Goal: Task Accomplishment & Management: Manage account settings

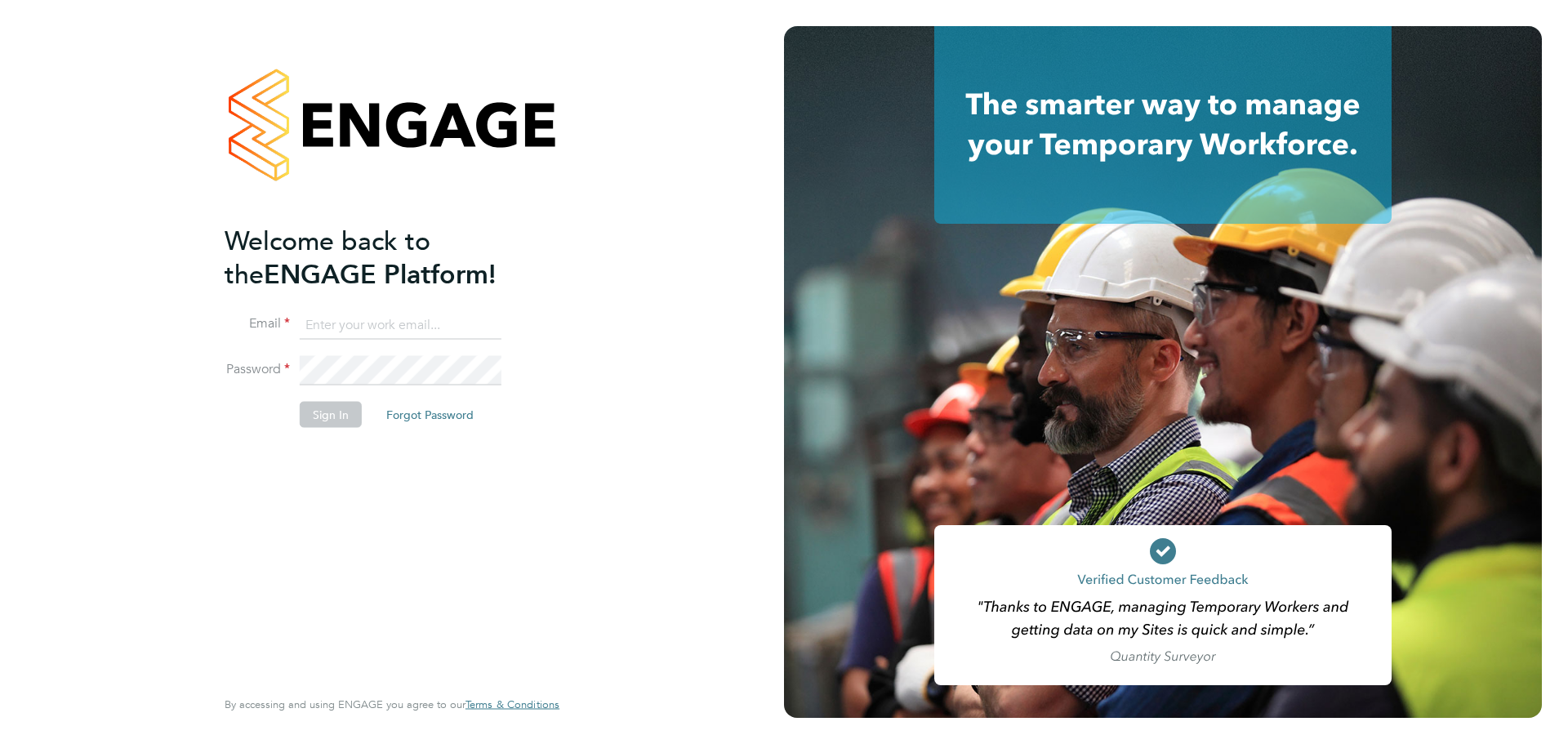
click at [405, 332] on input at bounding box center [400, 325] width 202 height 29
type input "jodie.dobson@comparethemarket.com"
click at [330, 407] on button "Sign In" at bounding box center [330, 414] width 62 height 26
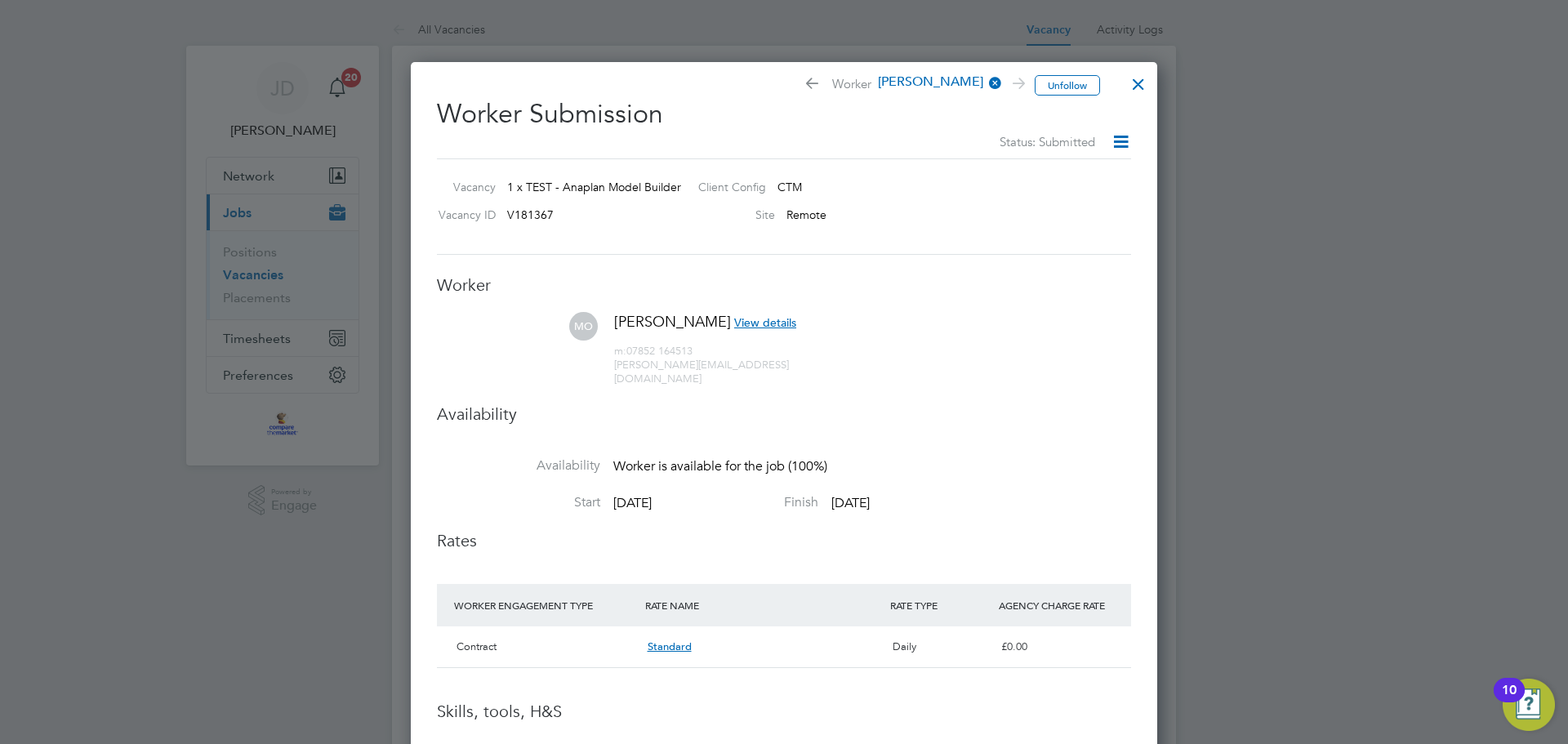
click at [750, 322] on span "View details" at bounding box center [765, 322] width 62 height 15
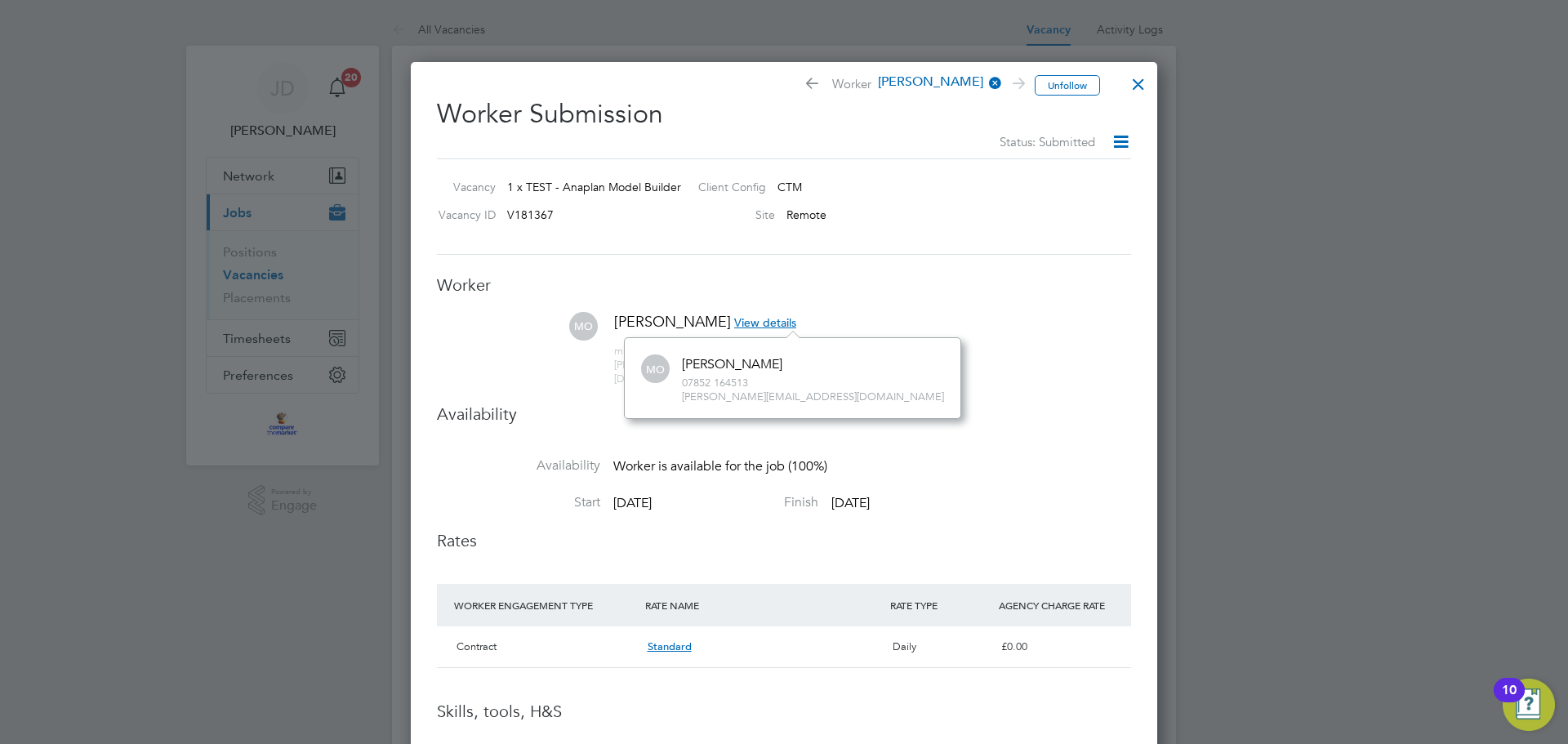
click at [979, 316] on li "MO [PERSON_NAME] View details m: 07852 164513 [PERSON_NAME][EMAIL_ADDRESS][DOMA…" at bounding box center [784, 358] width 694 height 91
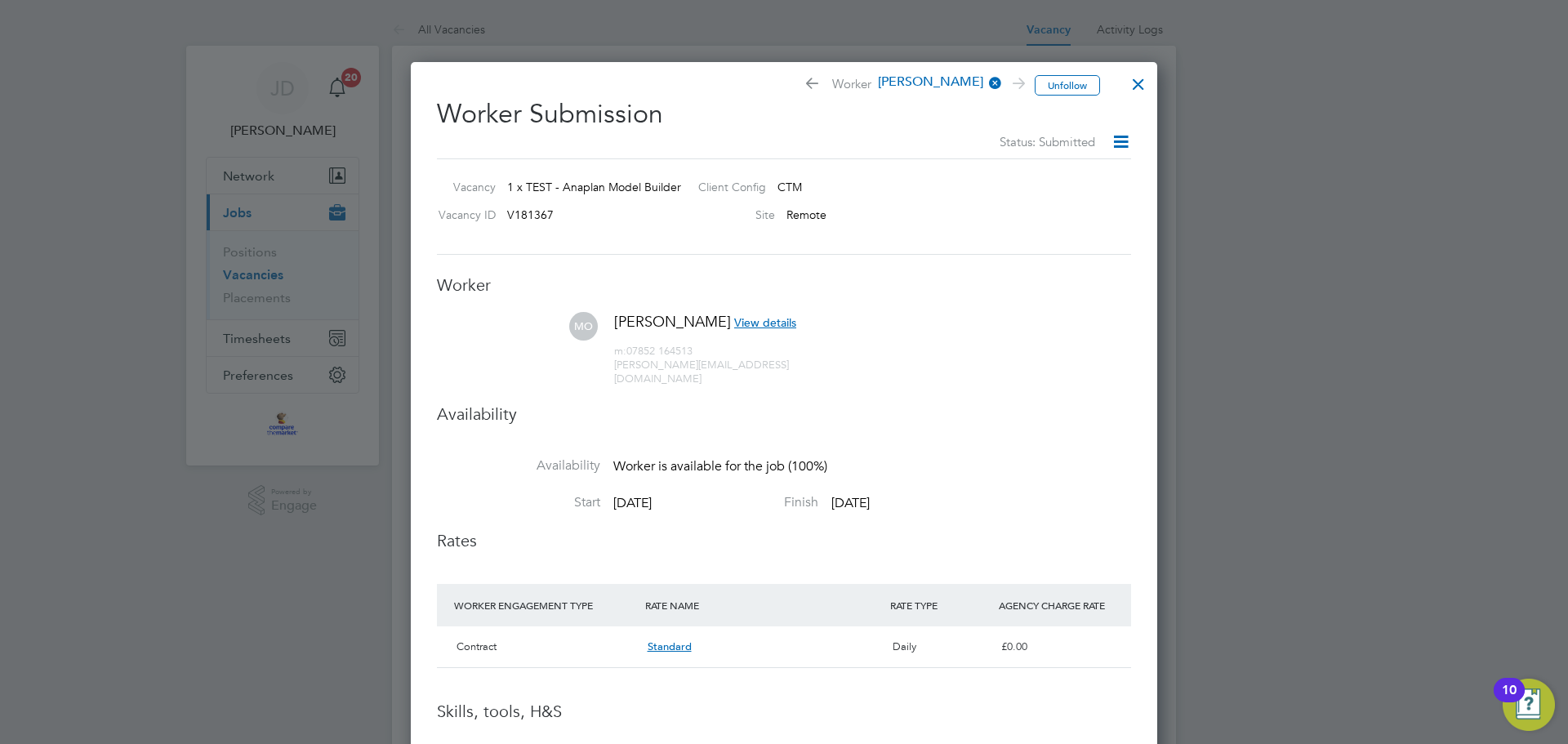
click at [1126, 148] on icon at bounding box center [1121, 141] width 21 height 21
click at [1140, 76] on div at bounding box center [1138, 80] width 29 height 29
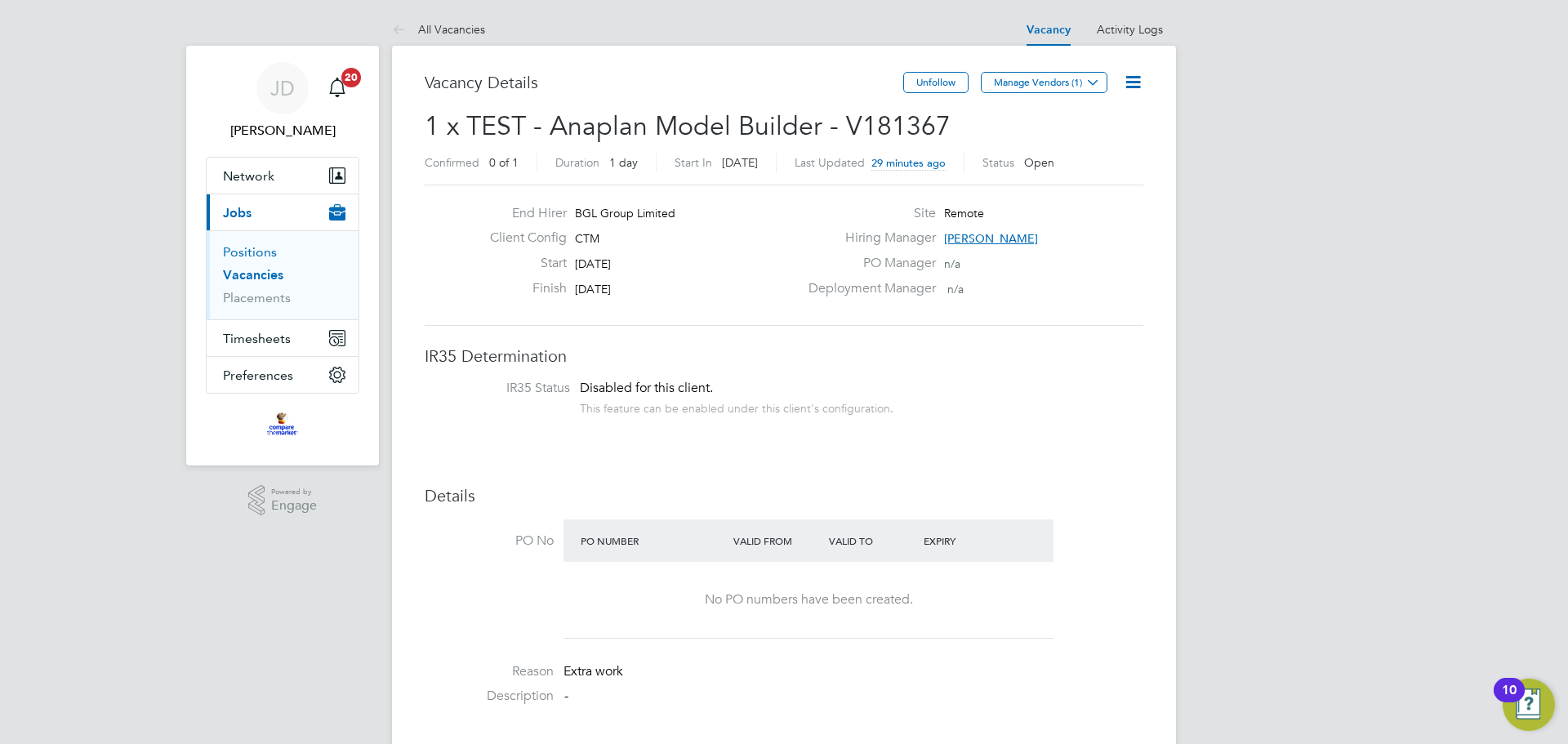
click at [250, 255] on link "Positions" at bounding box center [249, 252] width 53 height 16
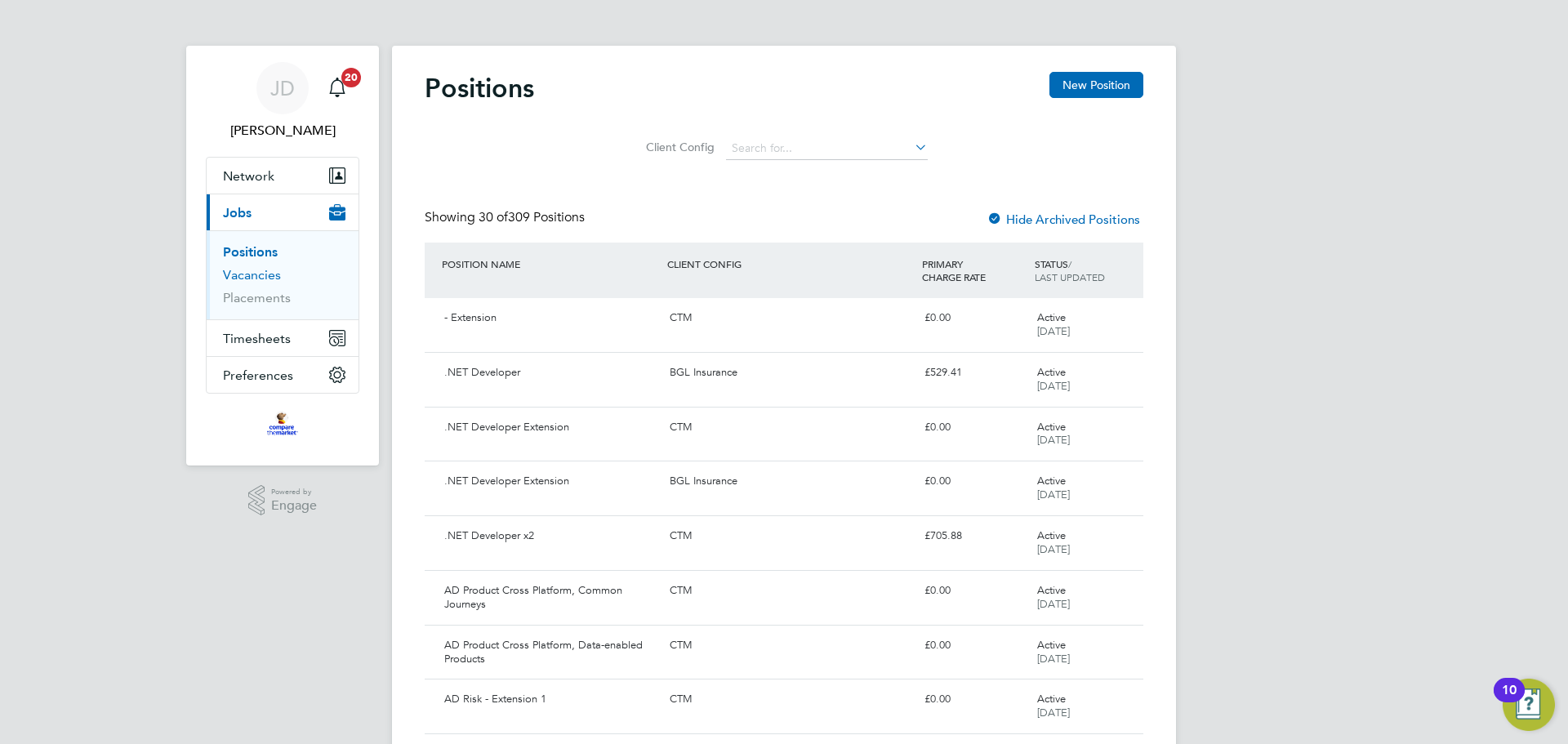
click at [262, 271] on link "Vacancies" at bounding box center [251, 275] width 58 height 16
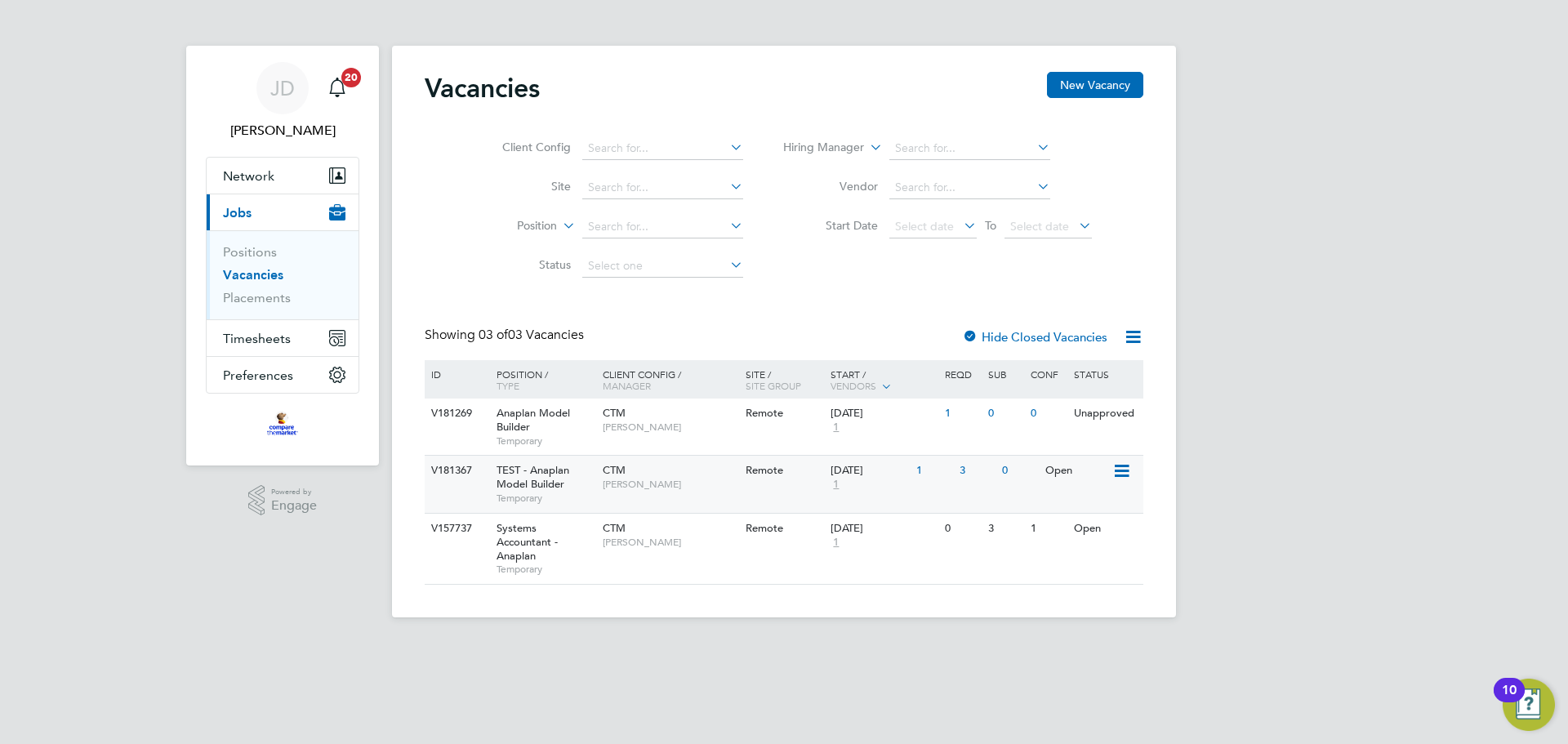
click at [963, 472] on div "3" at bounding box center [976, 470] width 42 height 30
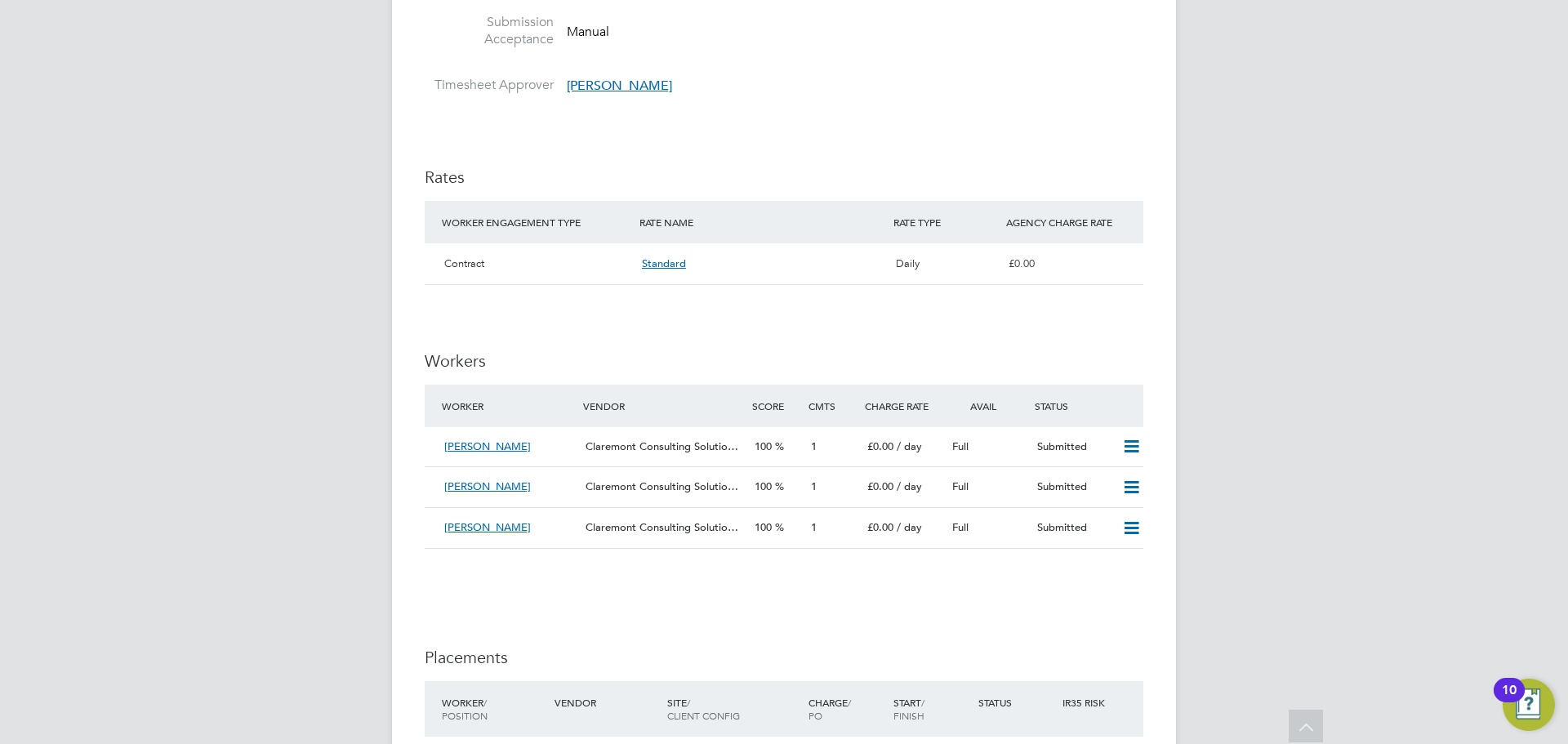
scroll to position [897, 0]
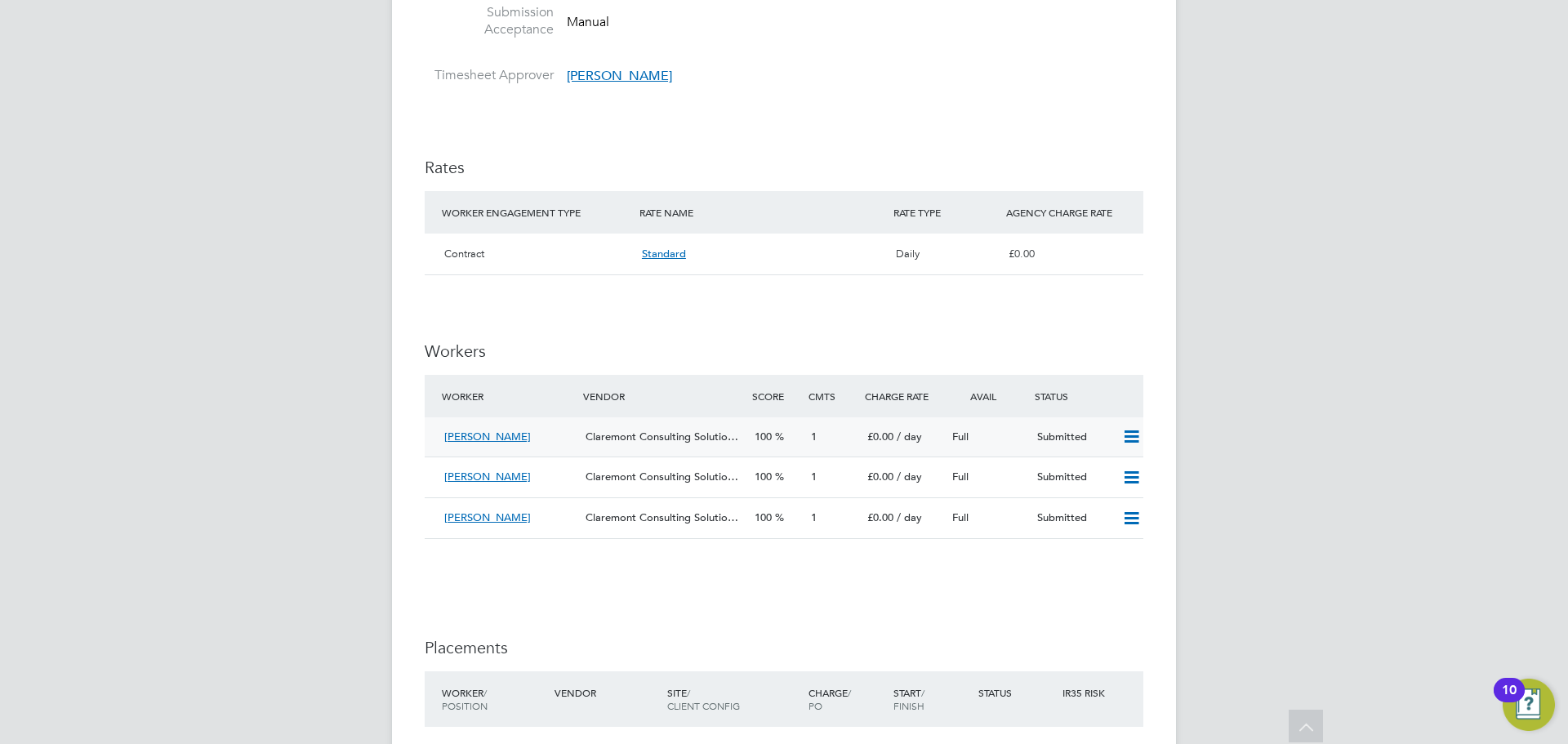
click at [1132, 437] on icon at bounding box center [1132, 436] width 21 height 13
click at [517, 440] on span "[PERSON_NAME]" at bounding box center [487, 436] width 86 height 14
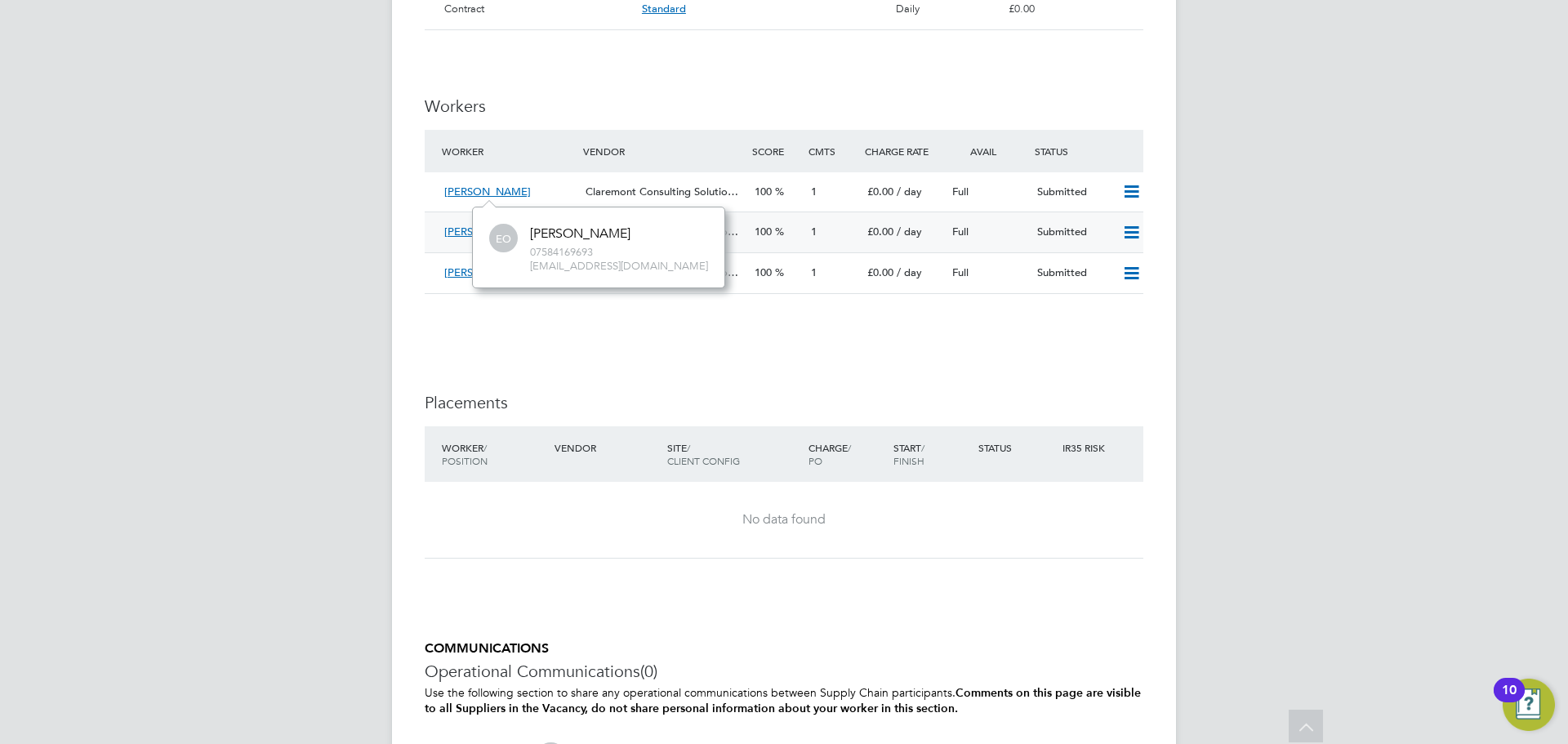
scroll to position [974, 0]
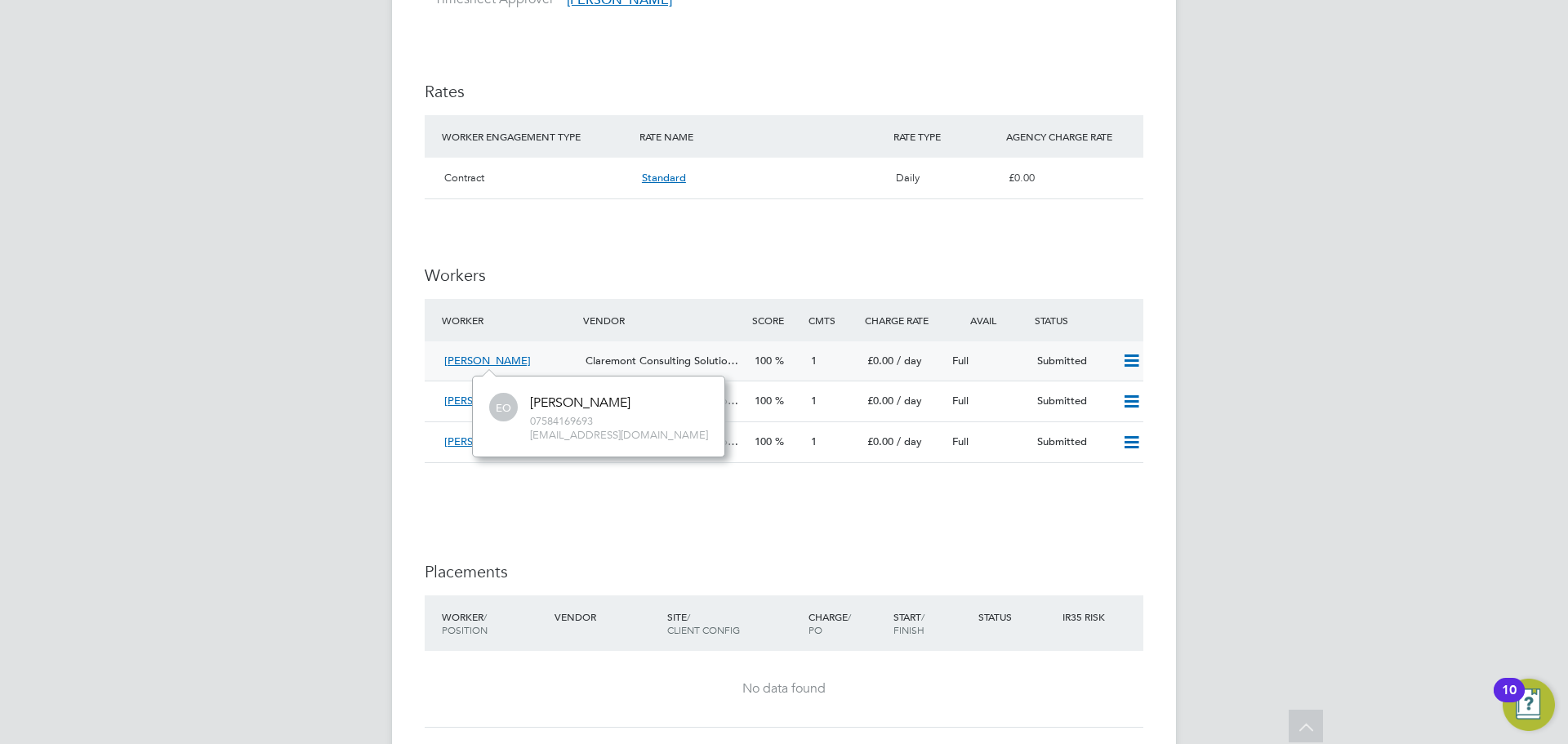
click at [920, 348] on div "£0.00 / day" at bounding box center [903, 360] width 85 height 27
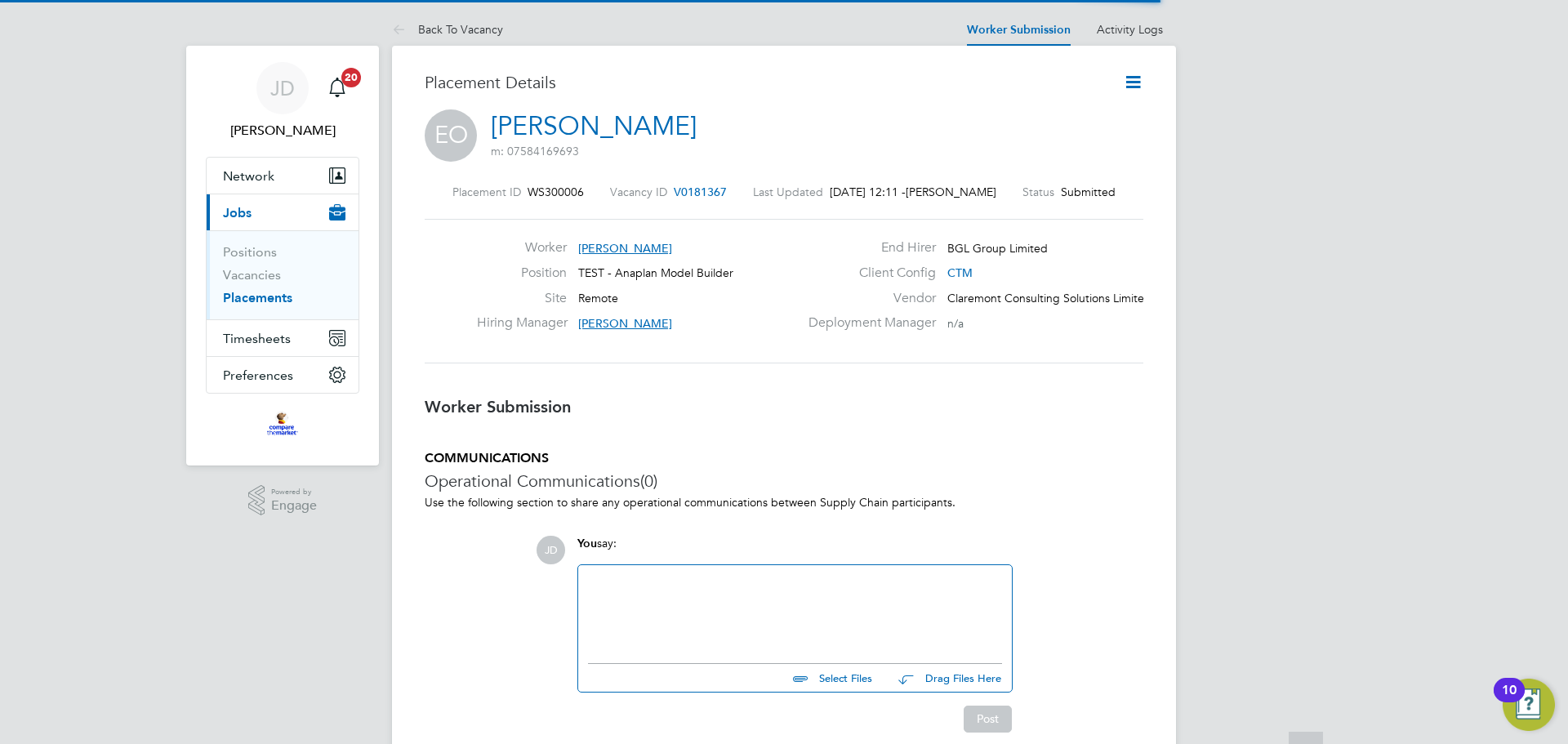
scroll to position [16, 91]
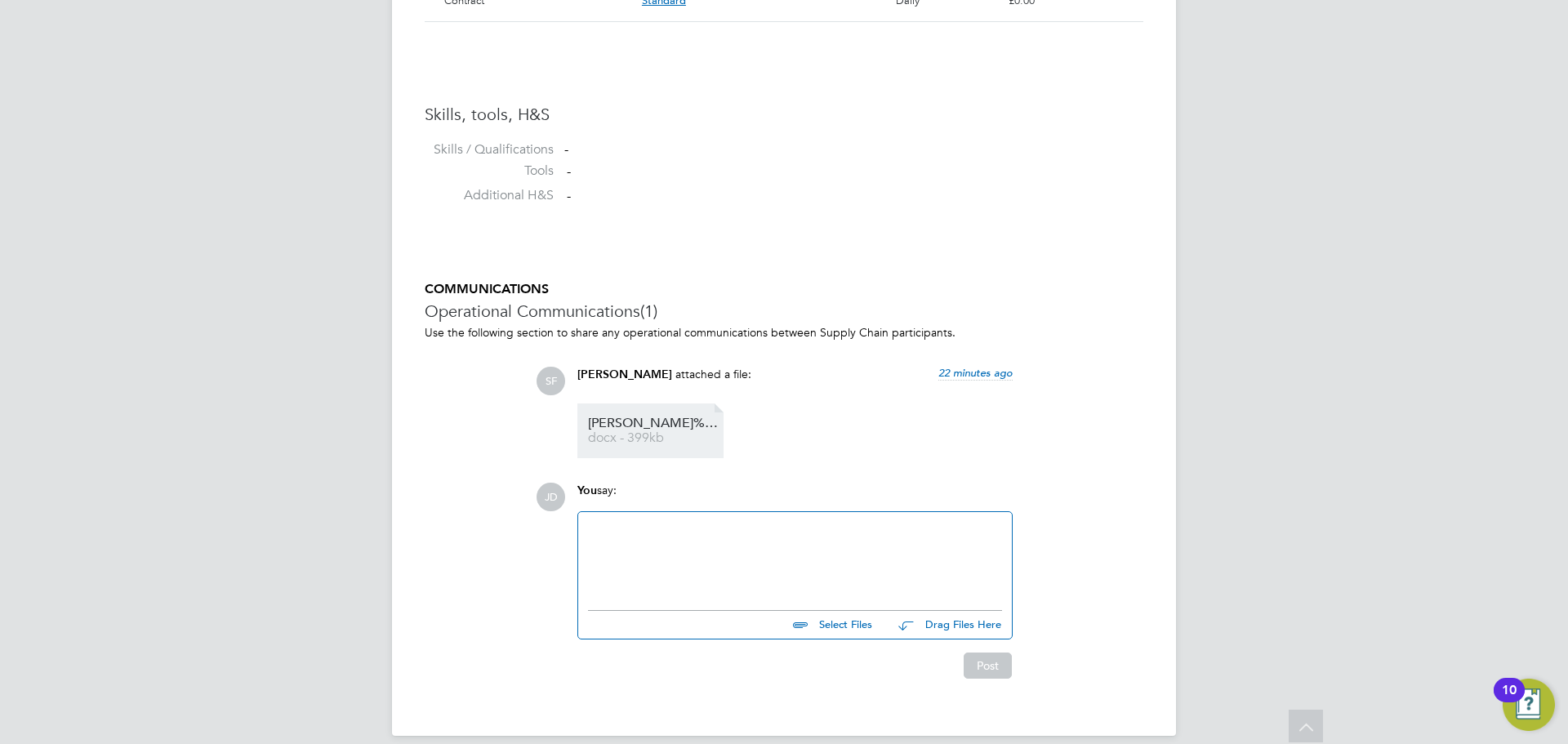
click at [654, 421] on span "[PERSON_NAME]%20Ogunsanya%20-%20Anaplan%20Model%20Builder" at bounding box center [653, 423] width 130 height 12
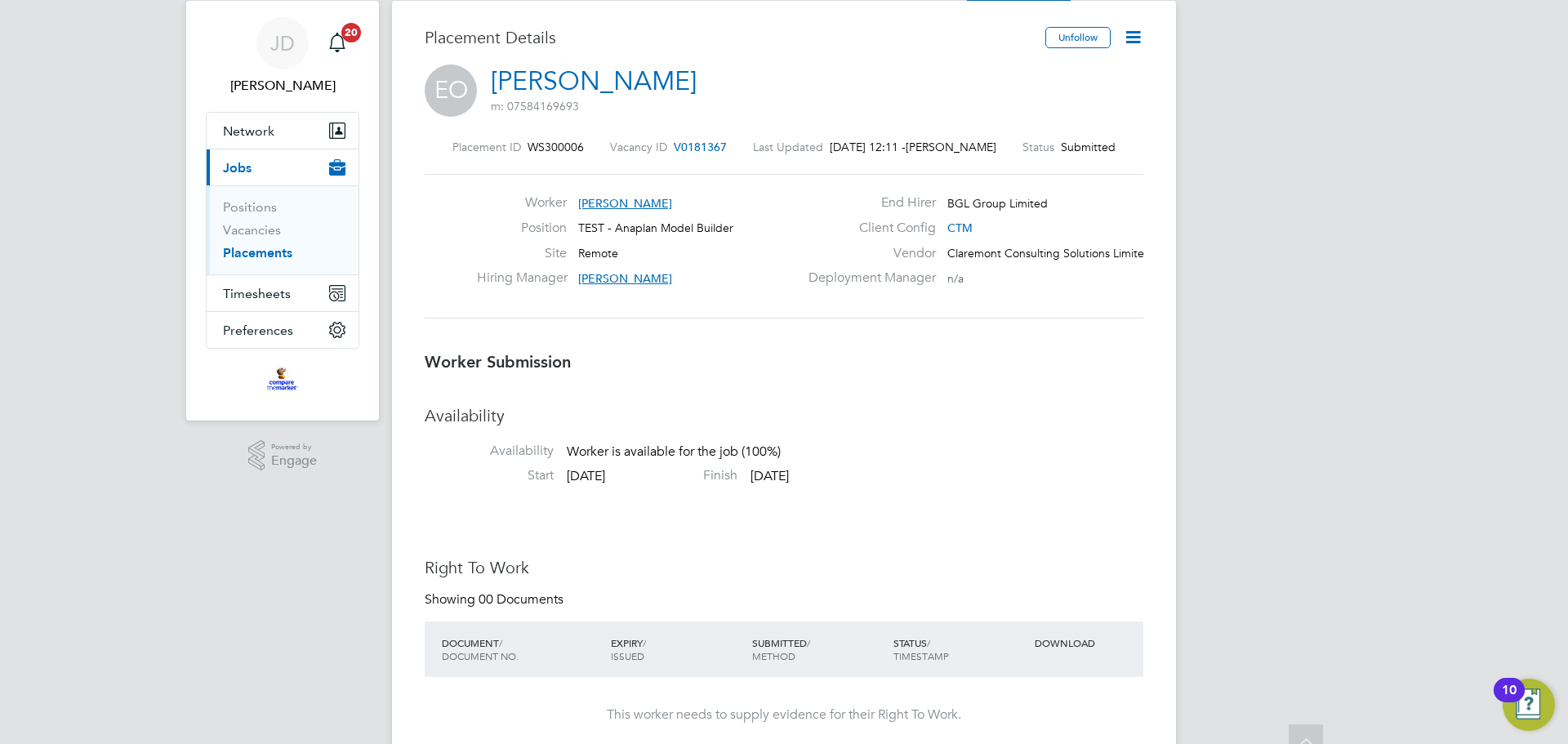
scroll to position [0, 0]
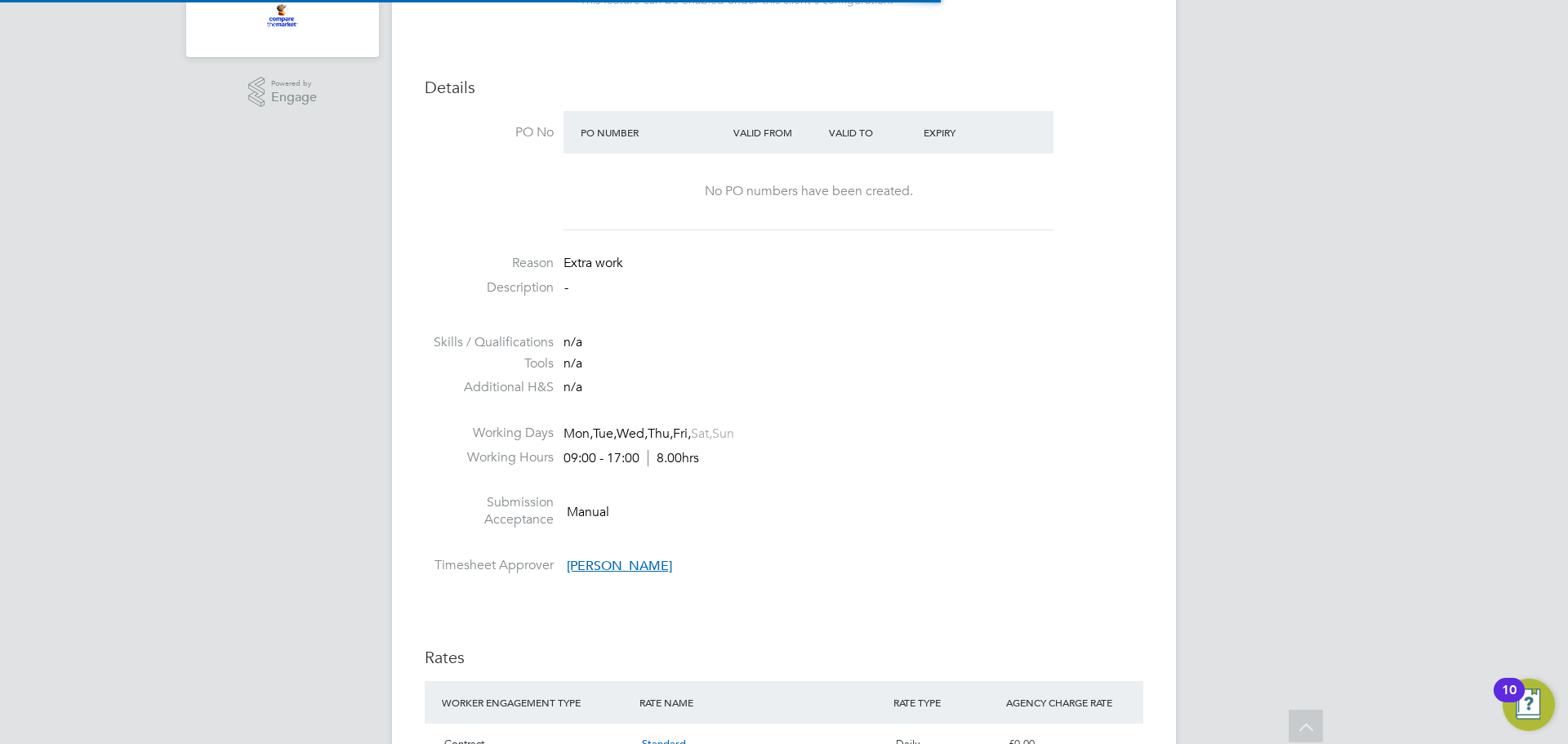
scroll to position [28, 142]
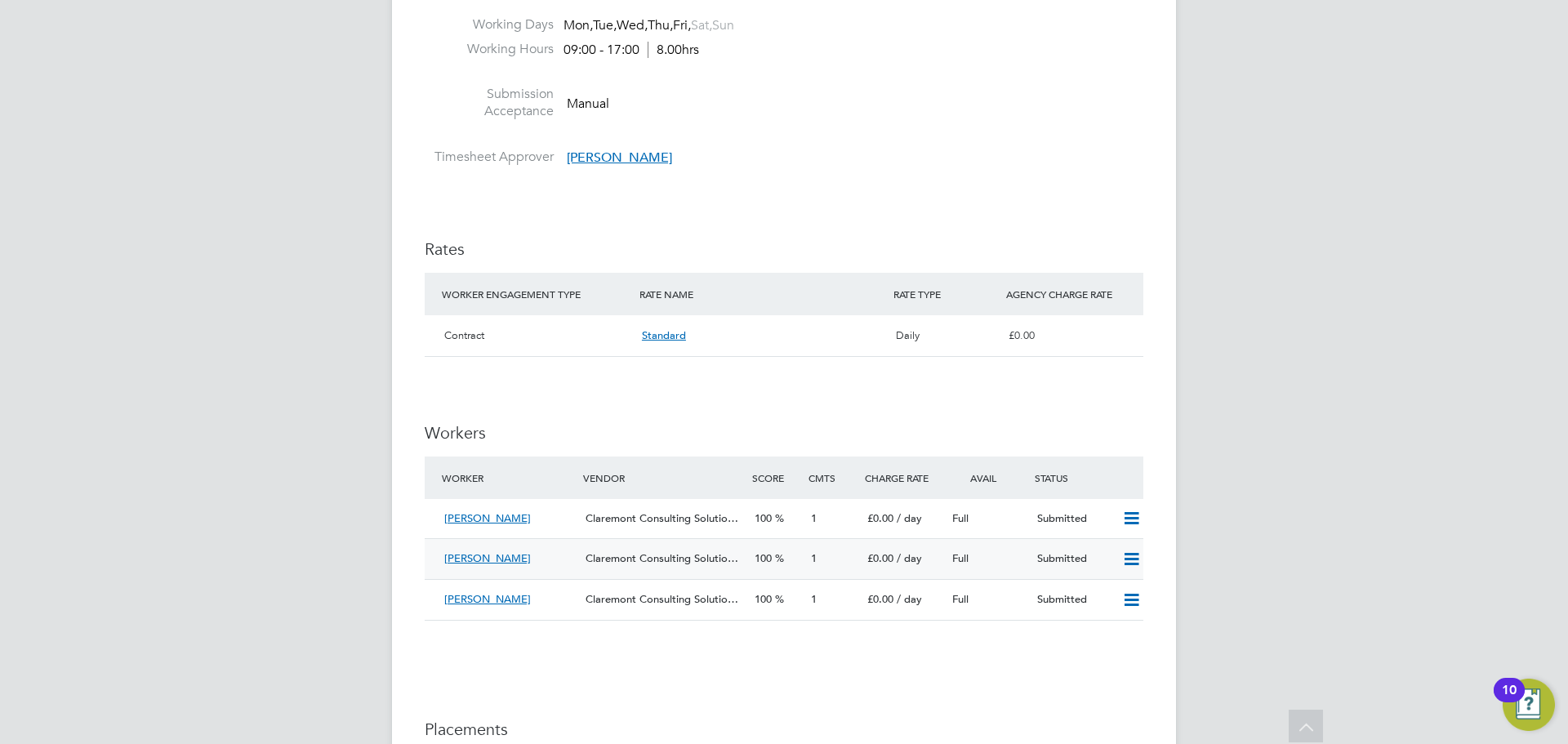
click at [488, 564] on span "[PERSON_NAME]" at bounding box center [487, 558] width 86 height 14
click at [468, 558] on span "[PERSON_NAME]" at bounding box center [487, 558] width 86 height 14
click at [718, 546] on div "Claremont Consulting Solutio…" at bounding box center [663, 558] width 169 height 27
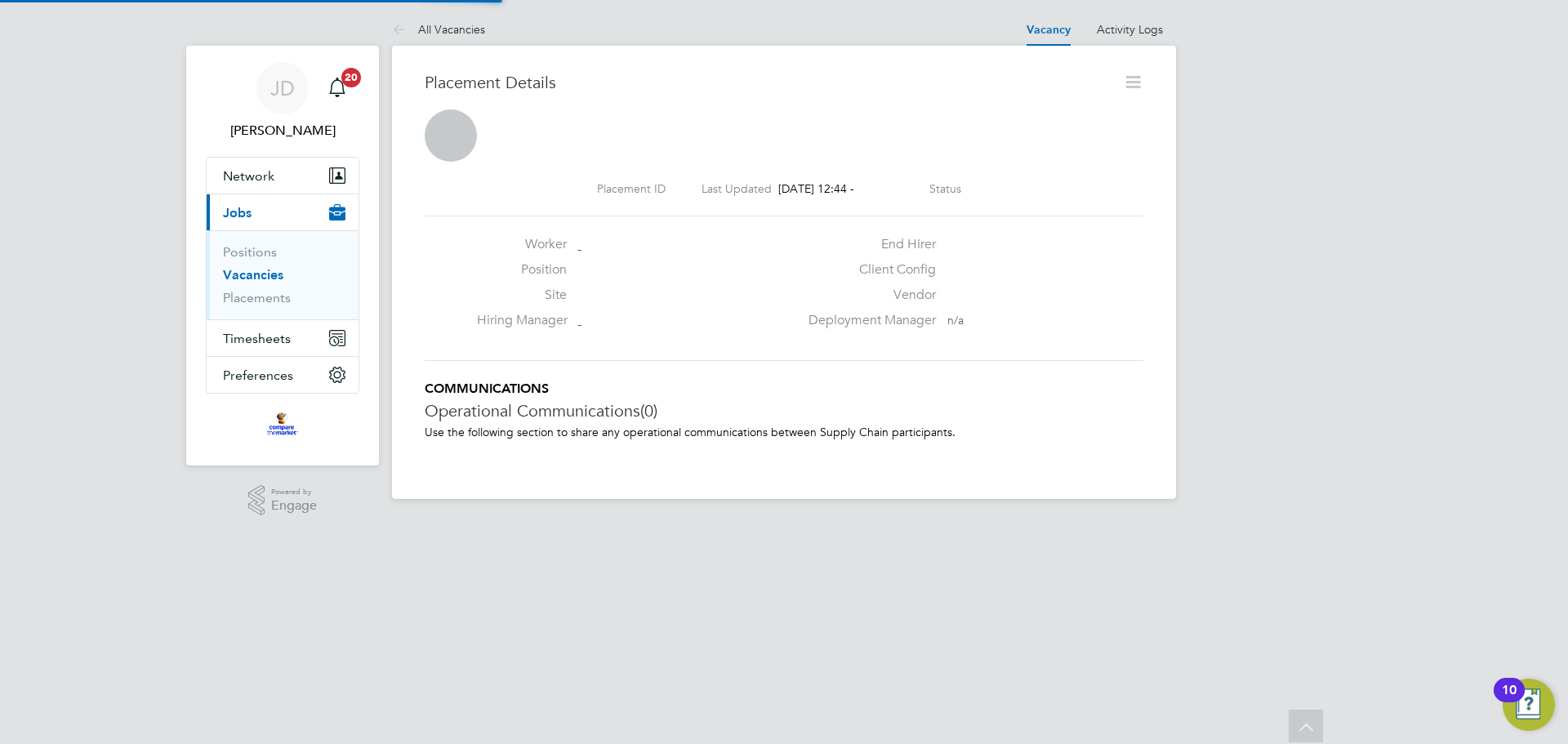
scroll to position [8, 8]
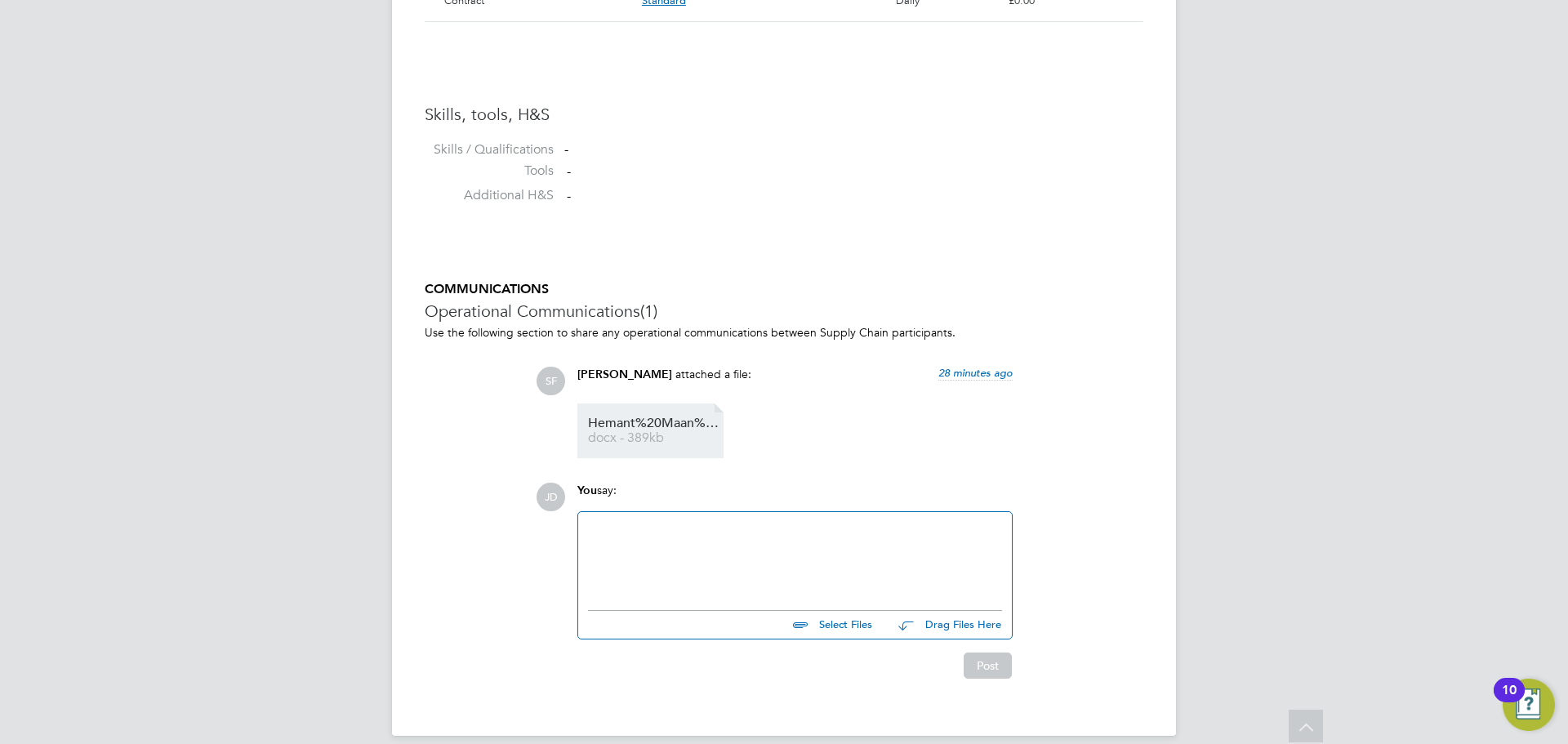
click at [656, 429] on span "Hemant%20Maan%20-%20Anaplan%20Model%20Builder" at bounding box center [653, 423] width 130 height 12
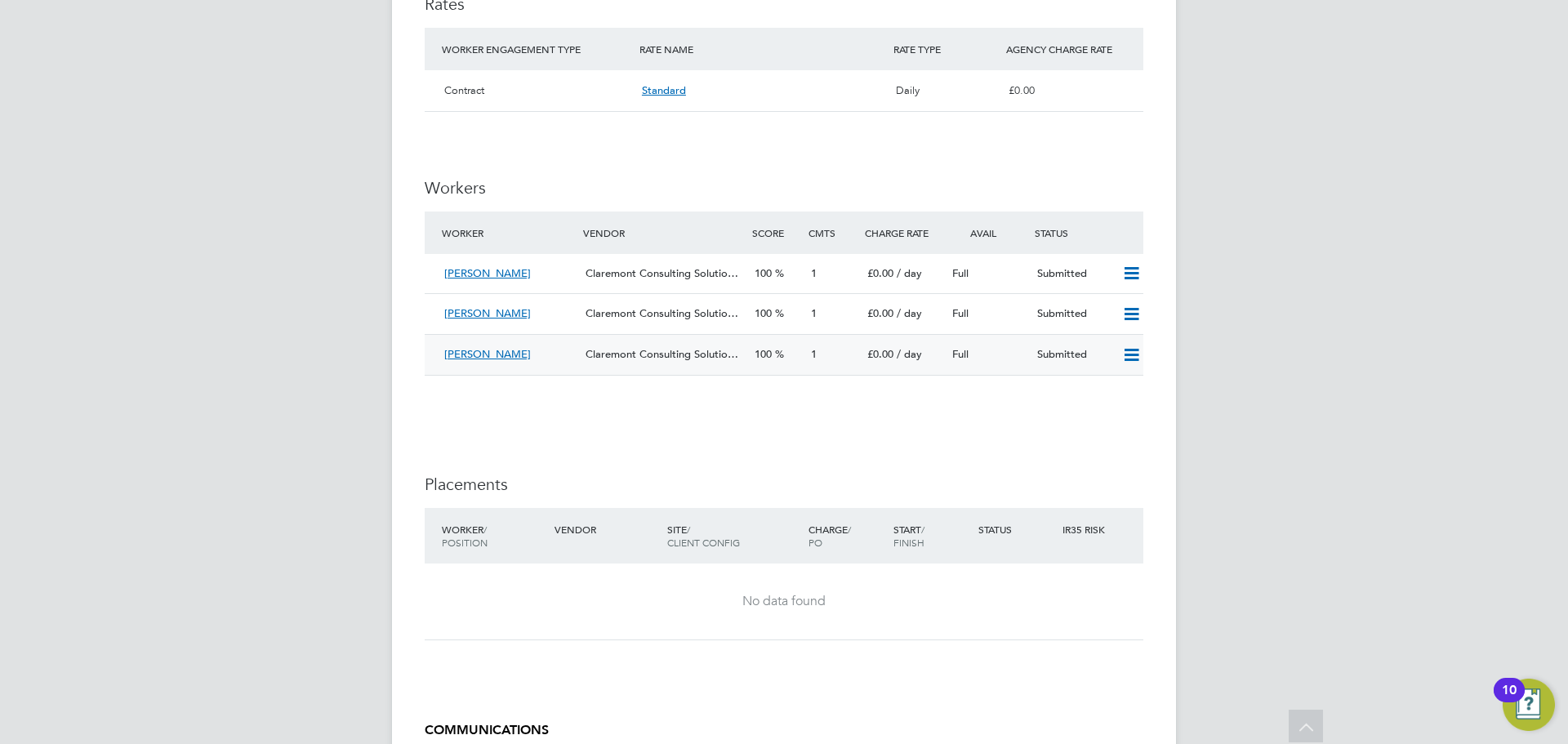
click at [632, 347] on span "Claremont Consulting Solutio…" at bounding box center [662, 353] width 153 height 14
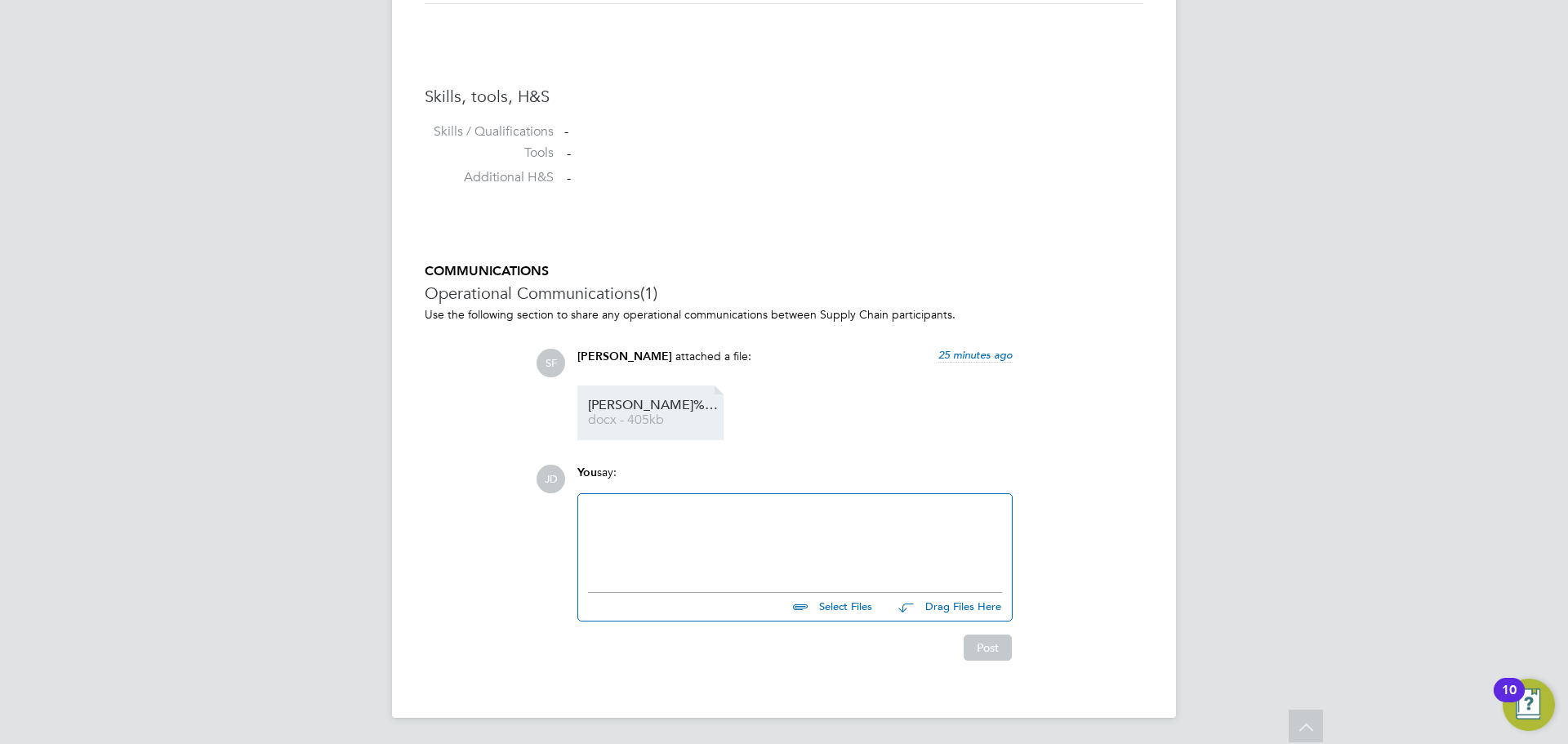
click at [649, 399] on span "[PERSON_NAME]%20Olowu%20-%20Anaplan%20Model%20Builder" at bounding box center [653, 405] width 130 height 12
